Goal: Information Seeking & Learning: Learn about a topic

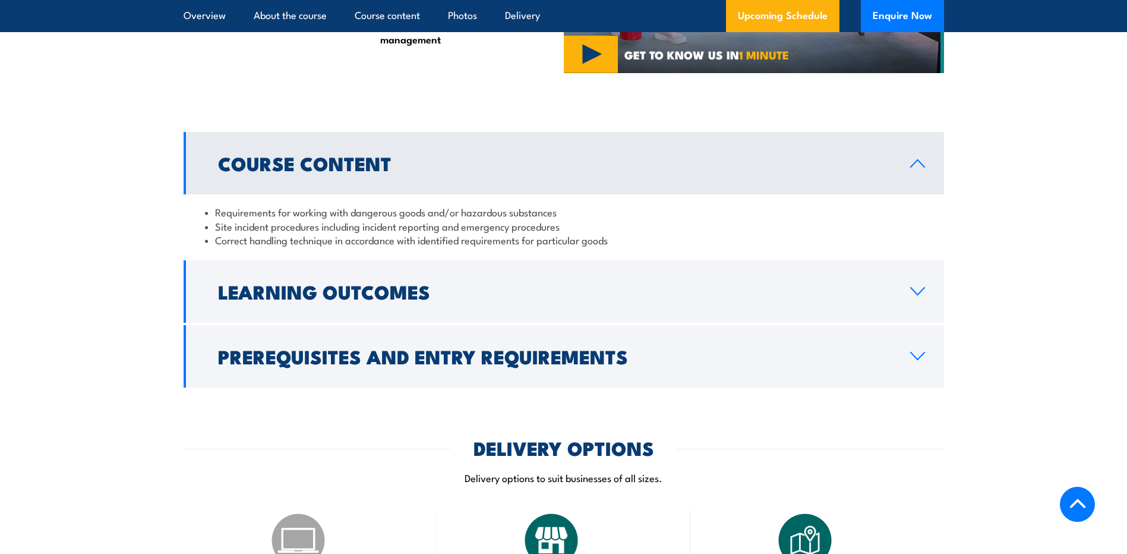
scroll to position [951, 0]
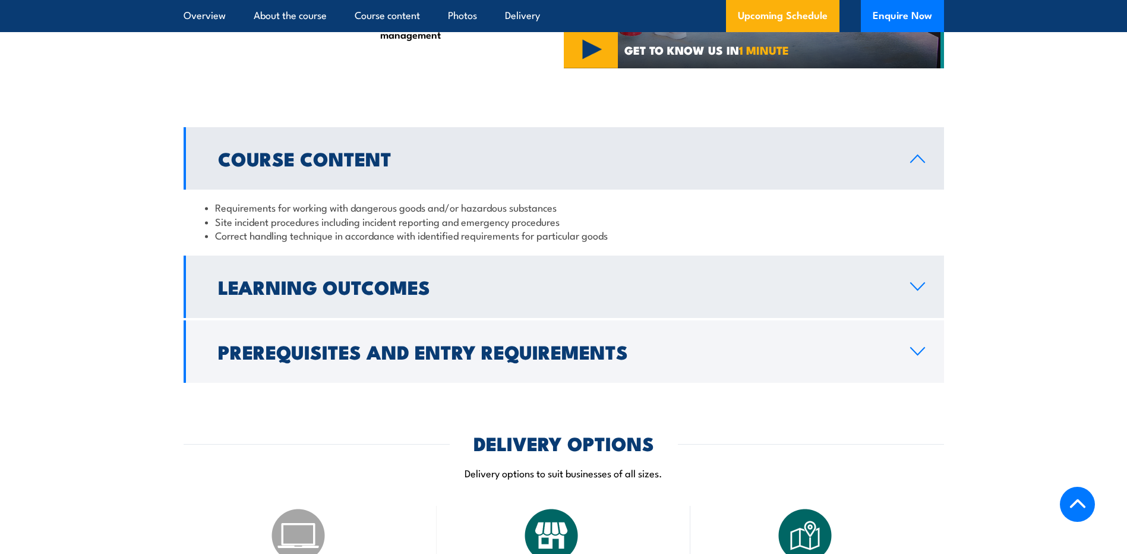
click at [405, 295] on h2 "Learning Outcomes" at bounding box center [554, 286] width 673 height 17
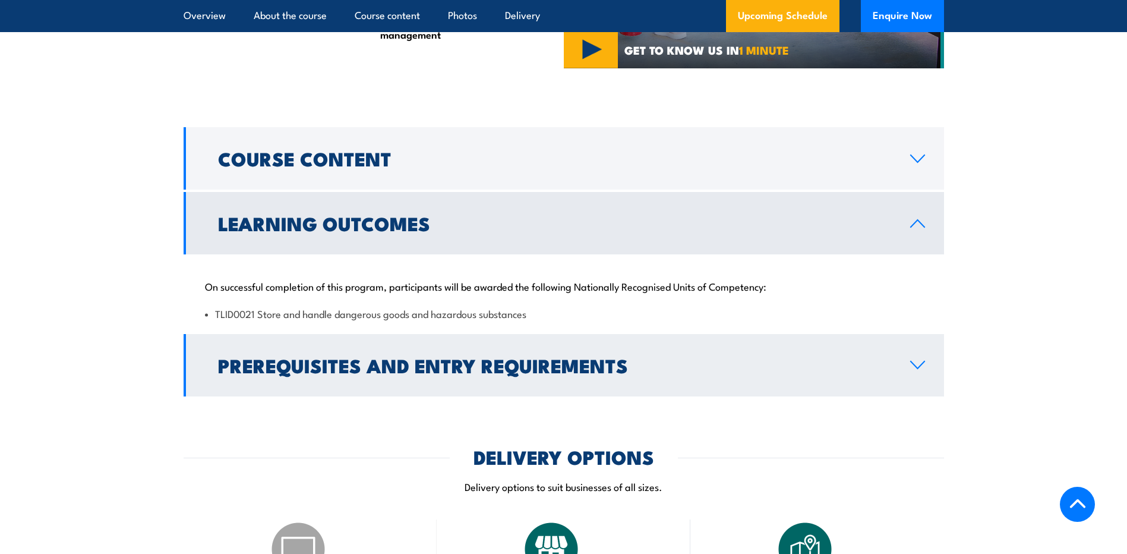
click at [425, 373] on h2 "Prerequisites and Entry Requirements" at bounding box center [554, 365] width 673 height 17
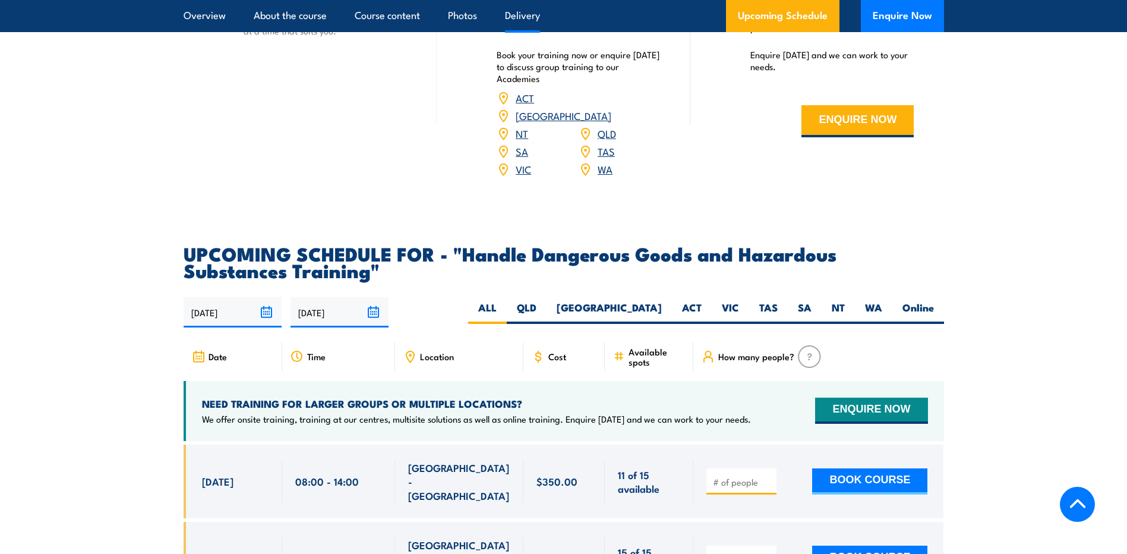
scroll to position [1783, 0]
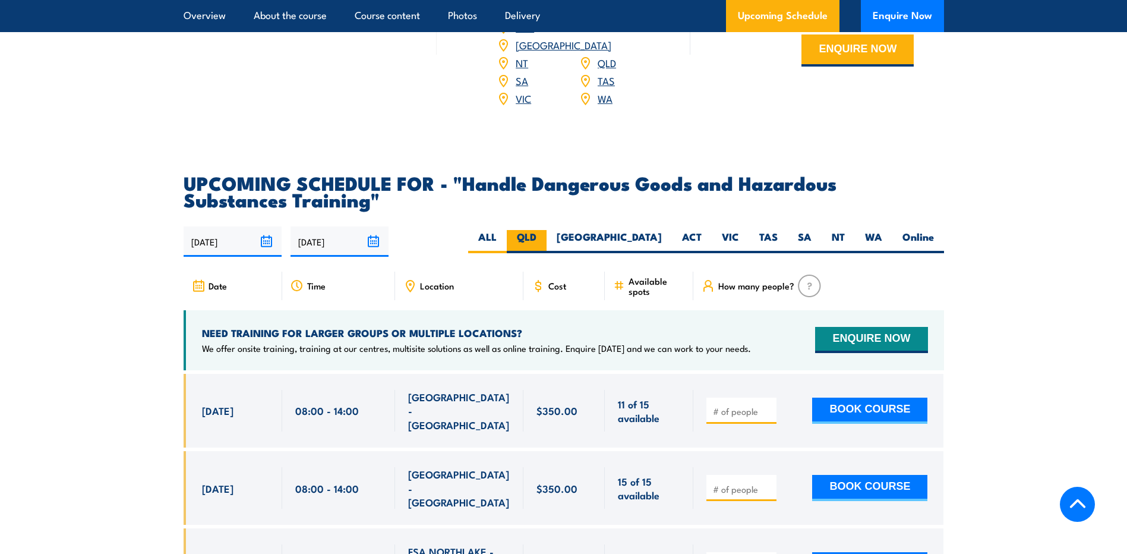
click at [547, 245] on label "QLD" at bounding box center [527, 241] width 40 height 23
drag, startPoint x: 608, startPoint y: 245, endPoint x: 602, endPoint y: 252, distance: 9.2
click at [547, 252] on label "QLD" at bounding box center [527, 241] width 40 height 23
click at [544, 238] on input "QLD" at bounding box center [541, 234] width 8 height 8
radio input "true"
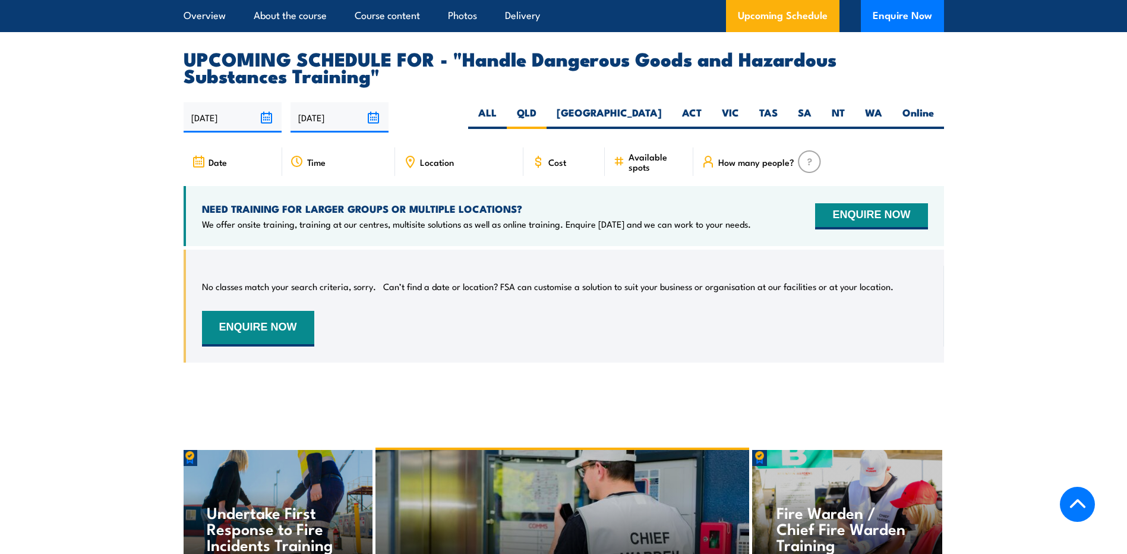
scroll to position [1930, 0]
